Goal: Task Accomplishment & Management: Use online tool/utility

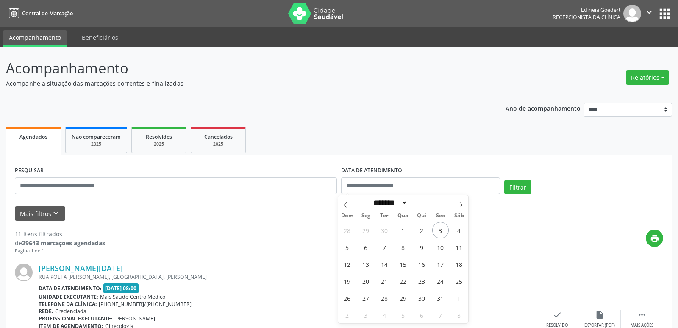
select select "*"
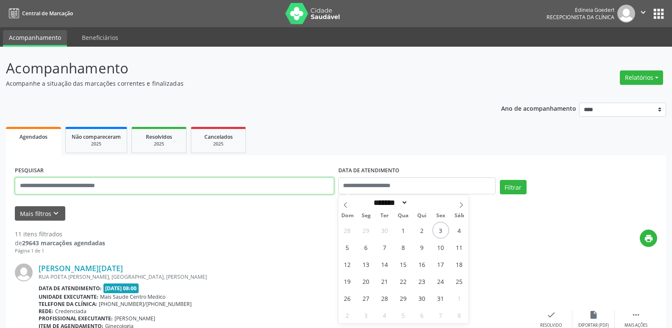
click at [300, 183] on input "text" at bounding box center [174, 185] width 319 height 17
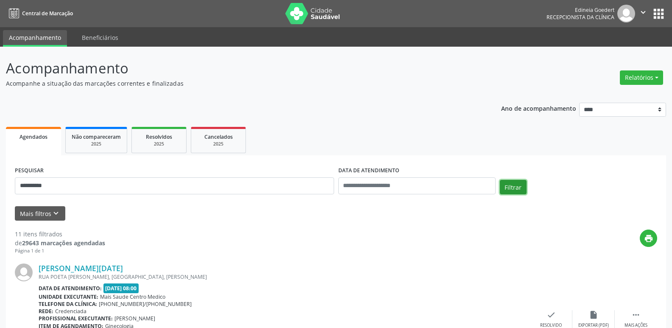
click at [507, 189] on button "Filtrar" at bounding box center [513, 187] width 27 height 14
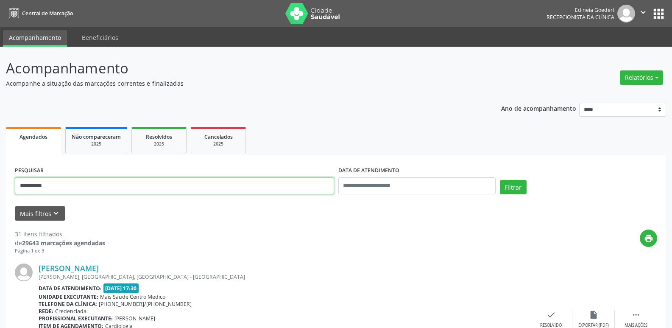
click at [195, 186] on input "**********" at bounding box center [174, 185] width 319 height 17
type input "**********"
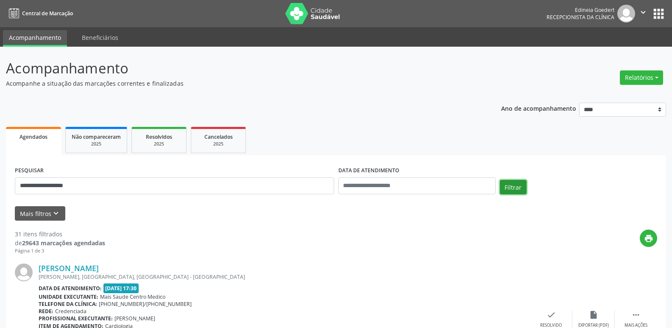
click at [509, 181] on button "Filtrar" at bounding box center [513, 187] width 27 height 14
click at [631, 77] on button "Relatórios" at bounding box center [641, 77] width 43 height 14
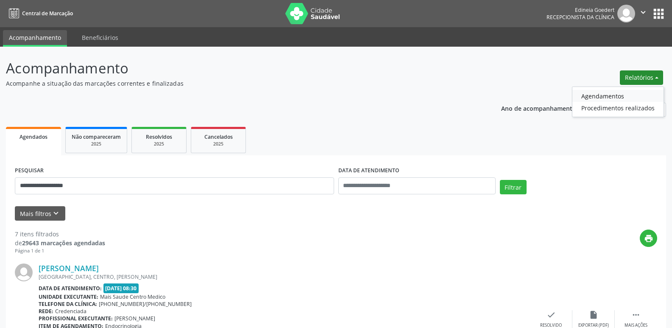
click at [610, 95] on link "Agendamentos" at bounding box center [617, 96] width 91 height 12
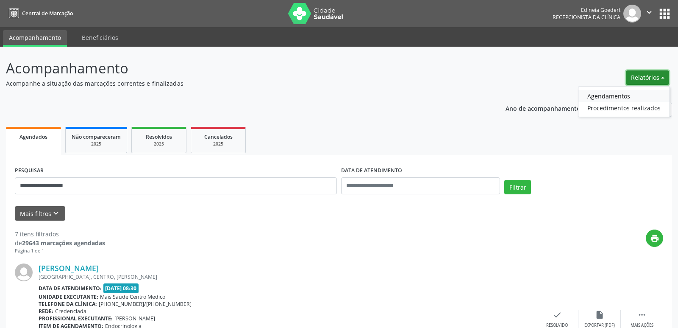
select select "*"
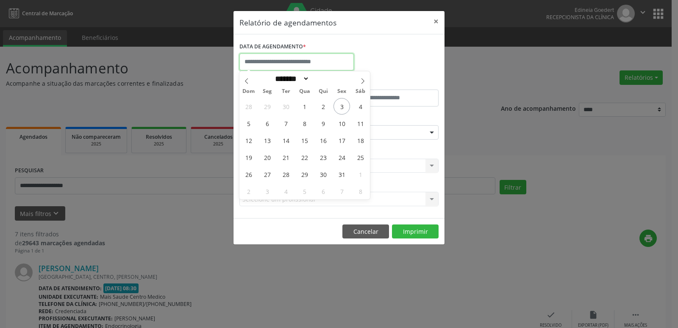
click at [331, 64] on input "text" at bounding box center [296, 61] width 114 height 17
click at [338, 104] on span "3" at bounding box center [342, 106] width 17 height 17
type input "**********"
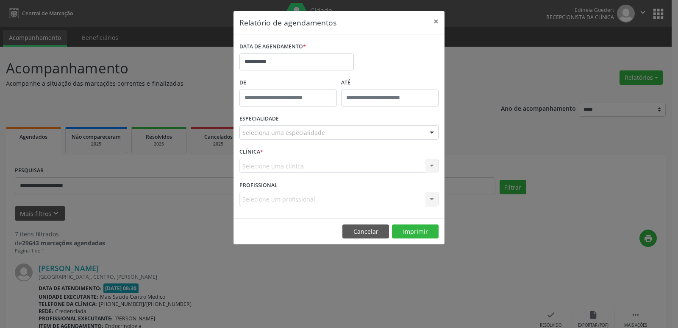
click at [343, 130] on div "Seleciona uma especialidade" at bounding box center [338, 132] width 199 height 14
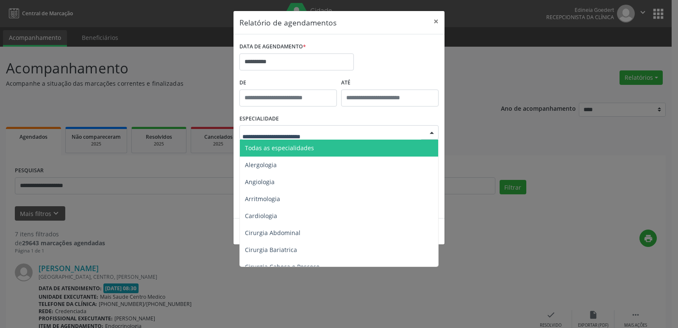
drag, startPoint x: 342, startPoint y: 146, endPoint x: 367, endPoint y: 163, distance: 30.2
click at [341, 146] on span "Todas as especialidades" at bounding box center [340, 147] width 200 height 17
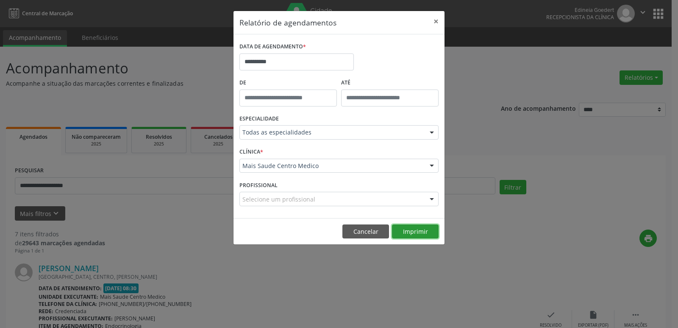
click at [420, 230] on button "Imprimir" at bounding box center [415, 231] width 47 height 14
